Goal: Navigation & Orientation: Understand site structure

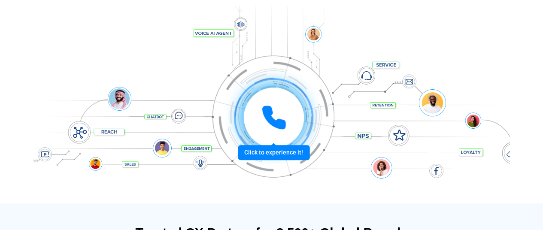
click at [281, 149] on div at bounding box center [274, 118] width 64 height 64
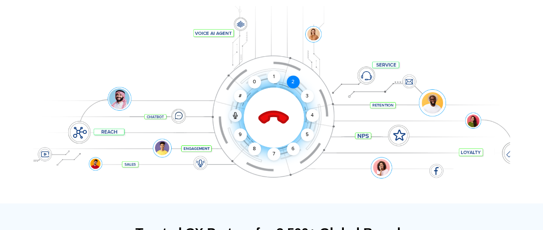
click at [292, 78] on div "2" at bounding box center [293, 82] width 13 height 13
click at [308, 97] on div "3" at bounding box center [307, 96] width 13 height 13
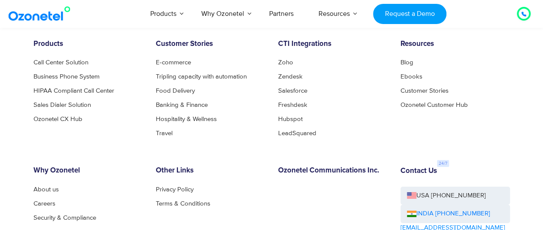
scroll to position [4695, 0]
